Goal: Use online tool/utility: Utilize a website feature to perform a specific function

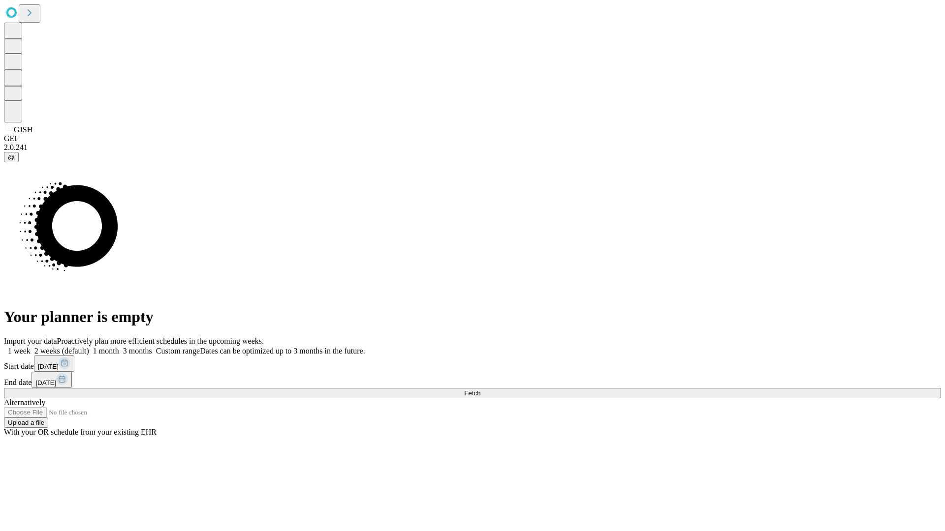
click at [480, 390] on span "Fetch" at bounding box center [472, 393] width 16 height 7
